Goal: Information Seeking & Learning: Learn about a topic

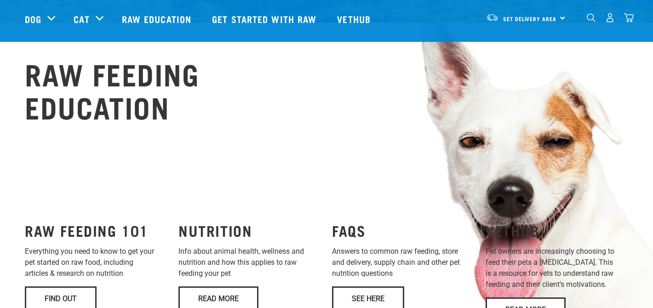
scroll to position [711, 0]
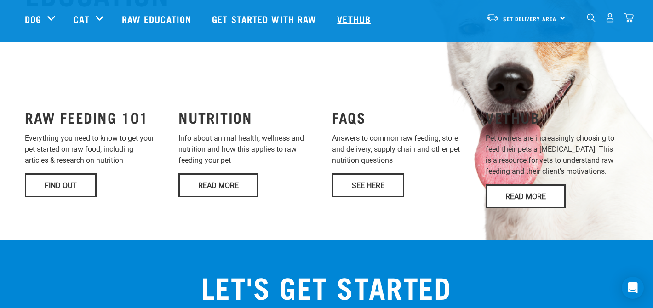
click at [367, 17] on link "Vethub" at bounding box center [355, 18] width 54 height 37
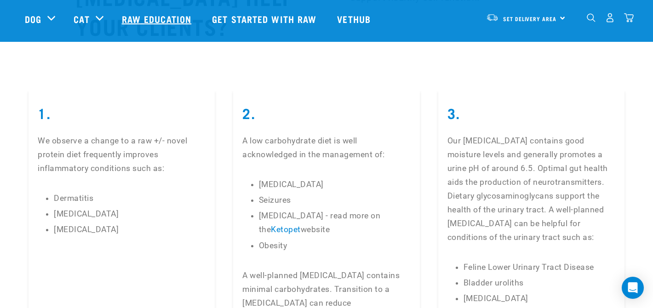
scroll to position [2019, 0]
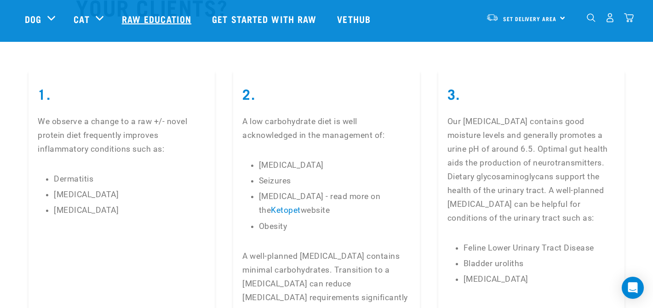
click at [155, 17] on link "Raw Education" at bounding box center [158, 18] width 90 height 37
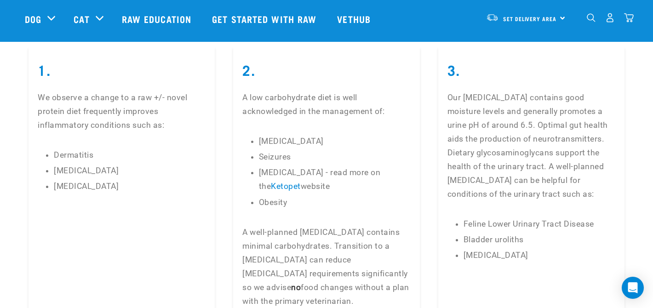
scroll to position [1955, 0]
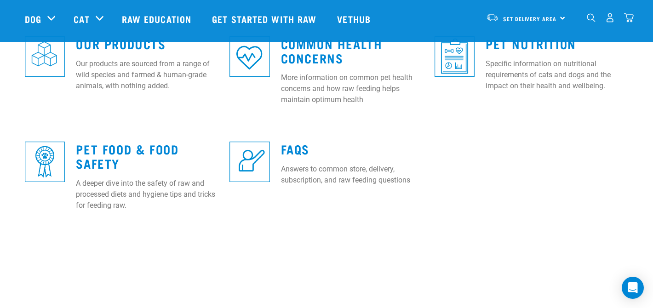
scroll to position [386, 0]
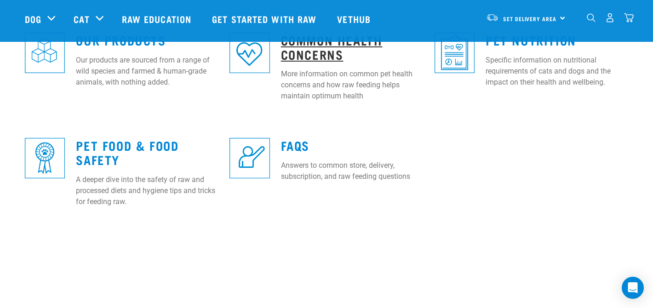
click at [309, 56] on link "Common Health Concerns" at bounding box center [332, 46] width 102 height 21
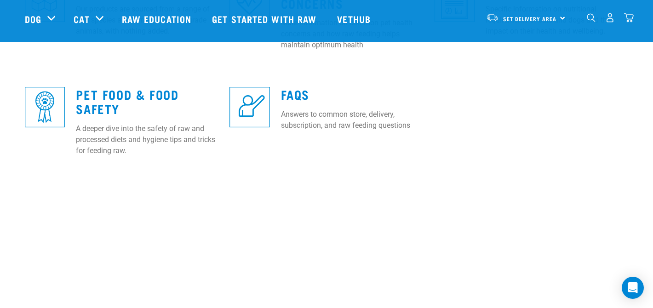
scroll to position [438, 0]
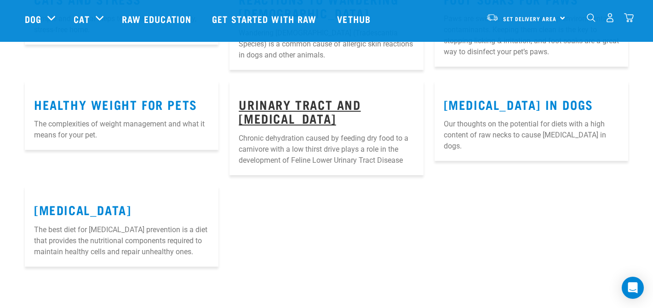
scroll to position [807, 0]
click at [343, 121] on link "Urinary Tract and Kidney Disease" at bounding box center [300, 111] width 122 height 21
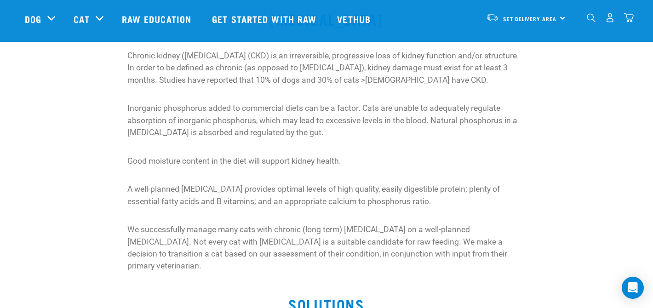
scroll to position [447, 0]
